Goal: Information Seeking & Learning: Learn about a topic

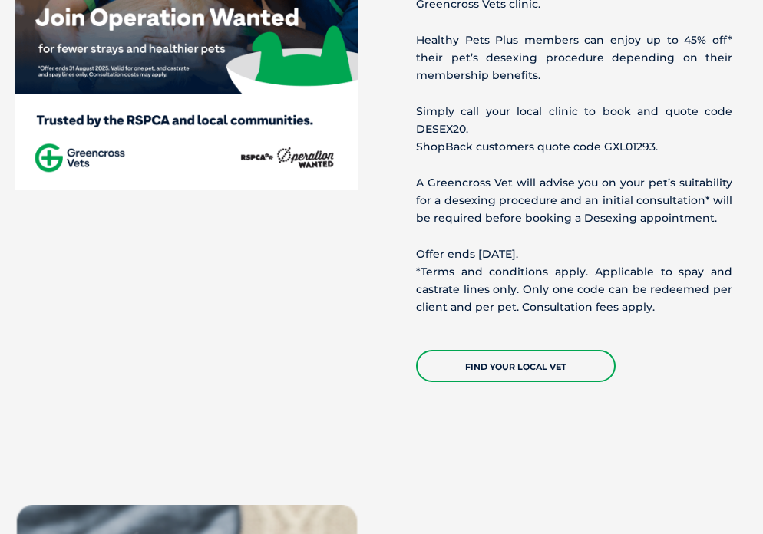
scroll to position [691, 0]
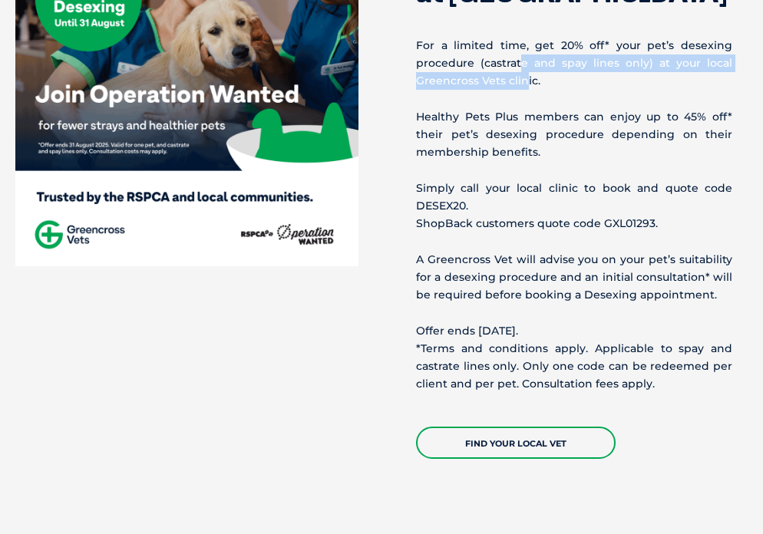
drag, startPoint x: 521, startPoint y: 62, endPoint x: 523, endPoint y: 84, distance: 21.6
click at [523, 84] on p "For a limited time, get 20% off* your pet’s desexing procedure (castrate and sp…" at bounding box center [574, 64] width 316 height 54
drag, startPoint x: 530, startPoint y: 84, endPoint x: 534, endPoint y: 66, distance: 18.2
click at [534, 66] on p "For a limited time, get 20% off* your pet’s desexing procedure (castrate and sp…" at bounding box center [574, 64] width 316 height 54
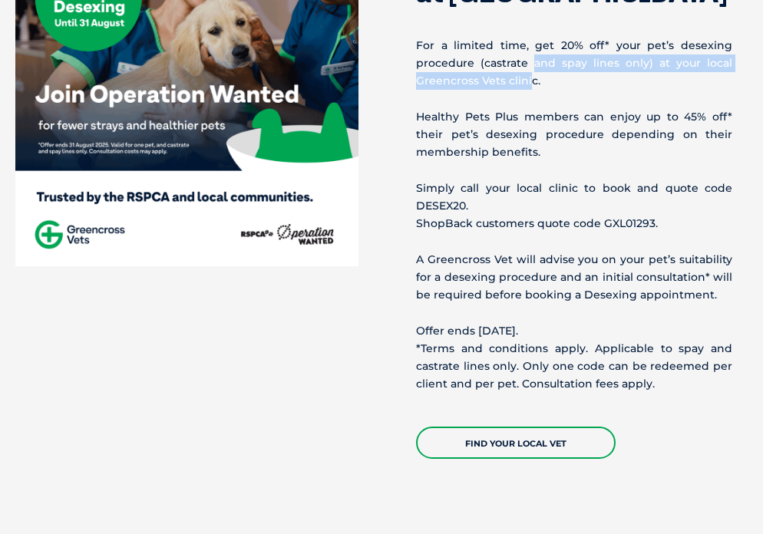
click at [534, 66] on p "For a limited time, get 20% off* your pet’s desexing procedure (castrate and sp…" at bounding box center [574, 64] width 316 height 54
drag, startPoint x: 466, startPoint y: 62, endPoint x: 469, endPoint y: 81, distance: 18.7
click at [469, 81] on p "For a limited time, get 20% off* your pet’s desexing procedure (castrate and sp…" at bounding box center [574, 64] width 316 height 54
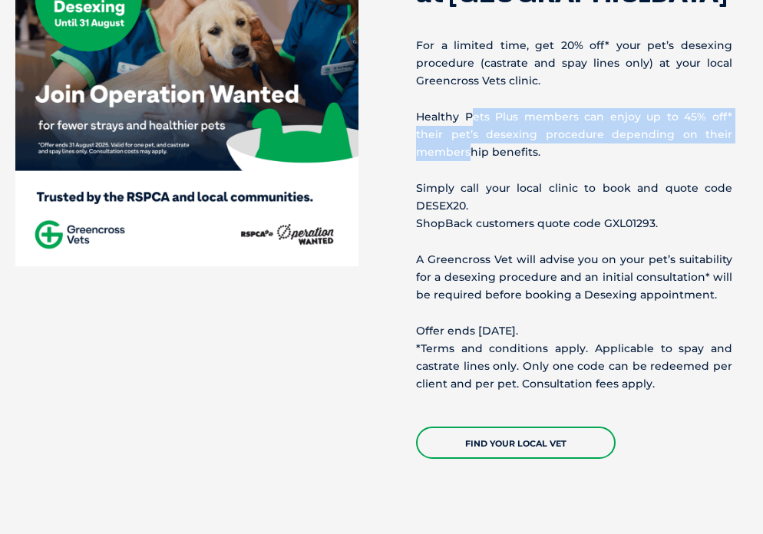
drag, startPoint x: 468, startPoint y: 114, endPoint x: 468, endPoint y: 148, distance: 34.5
click at [468, 148] on p "Healthy Pets Plus members can enjoy up to 45% off* their pet’s desexing procedu…" at bounding box center [574, 135] width 316 height 54
click at [468, 149] on p "Healthy Pets Plus members can enjoy up to 45% off* their pet’s desexing procedu…" at bounding box center [574, 135] width 316 height 54
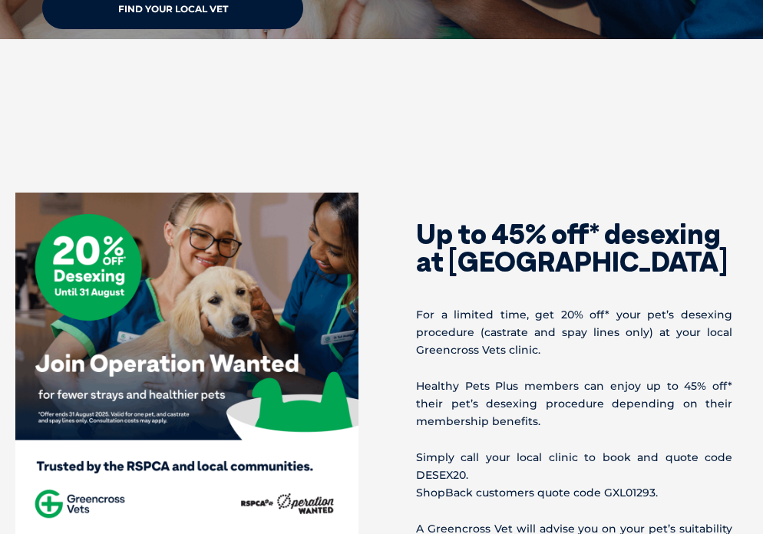
scroll to position [614, 0]
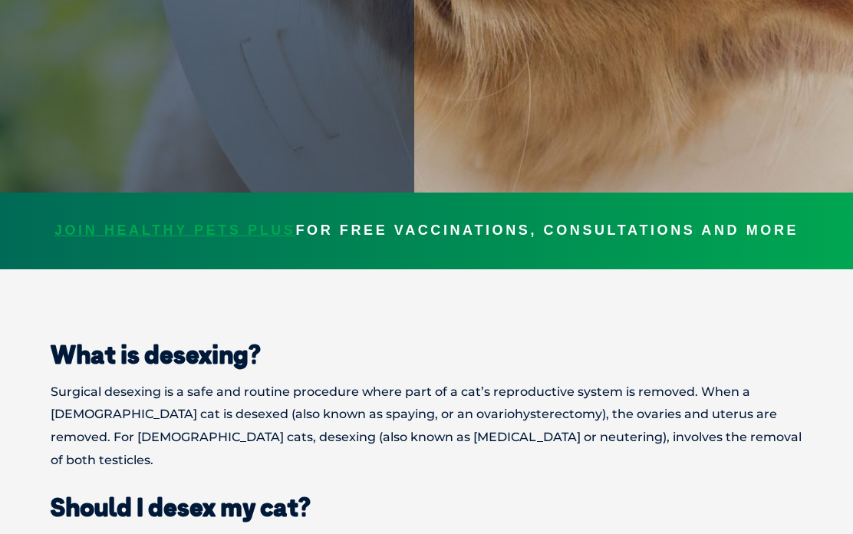
scroll to position [460, 0]
